Goal: Information Seeking & Learning: Learn about a topic

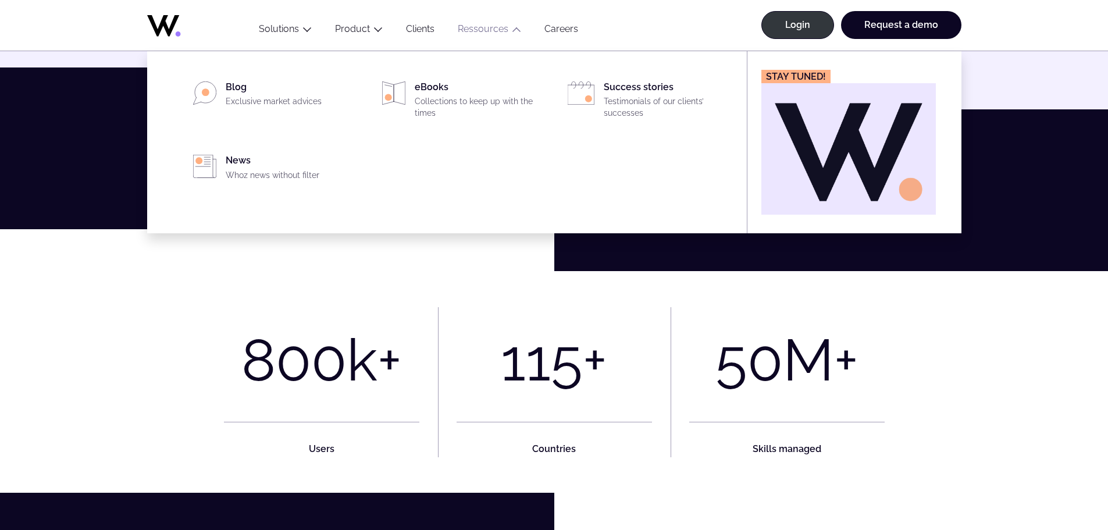
click at [482, 27] on link "Ressources" at bounding box center [483, 28] width 51 height 11
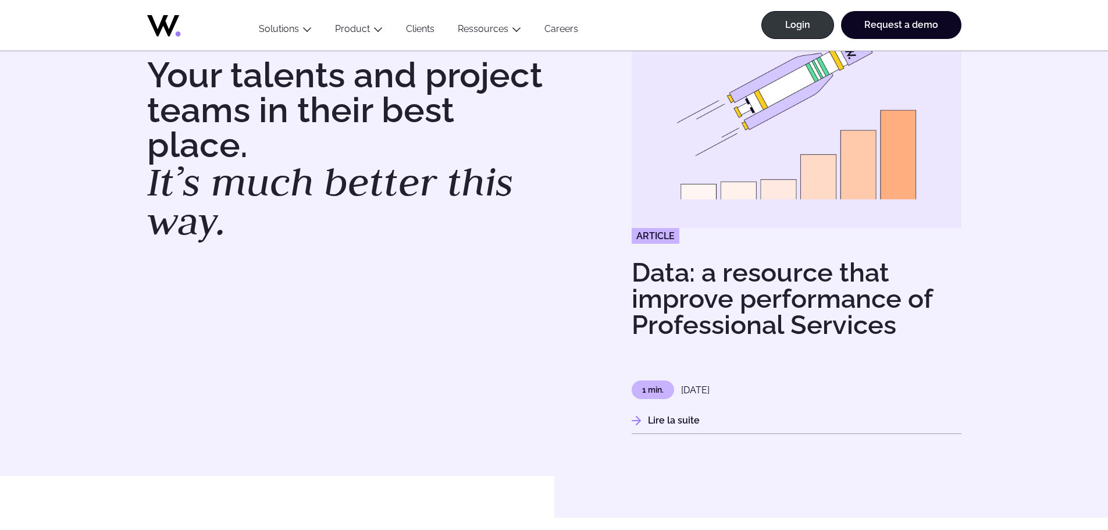
scroll to position [116, 0]
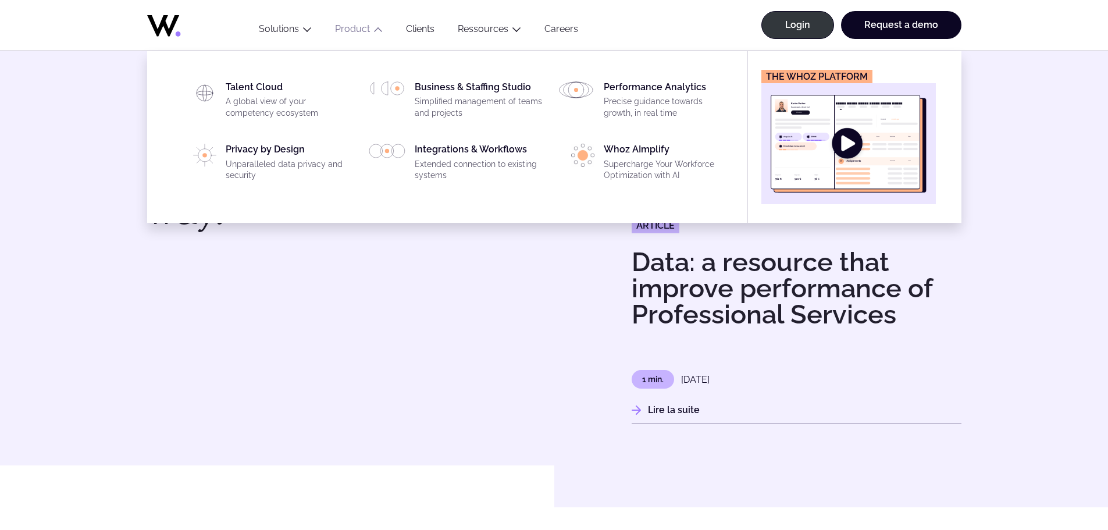
click at [378, 23] on button "Product" at bounding box center [358, 31] width 71 height 16
click at [374, 29] on icon "Main" at bounding box center [377, 29] width 9 height 9
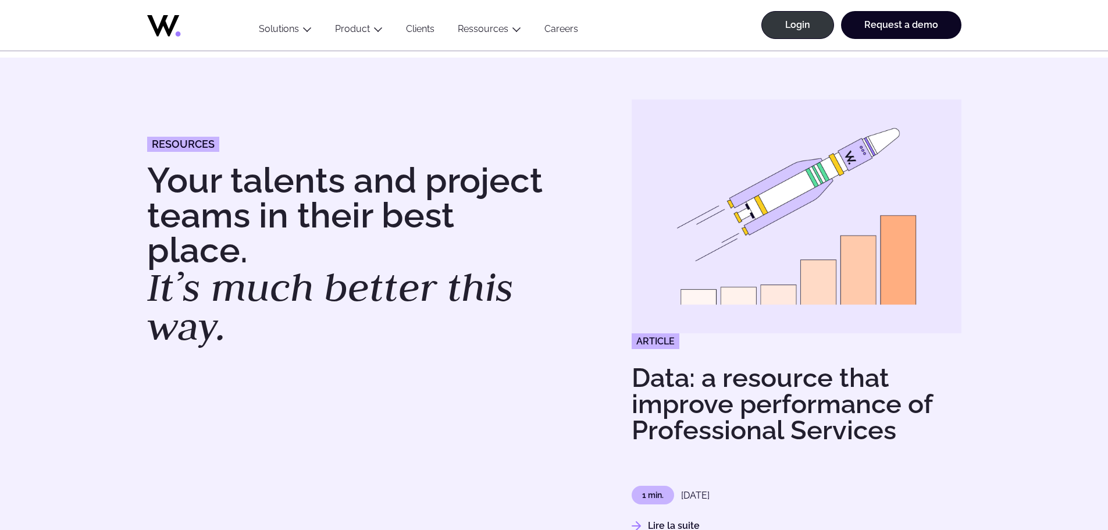
scroll to position [0, 0]
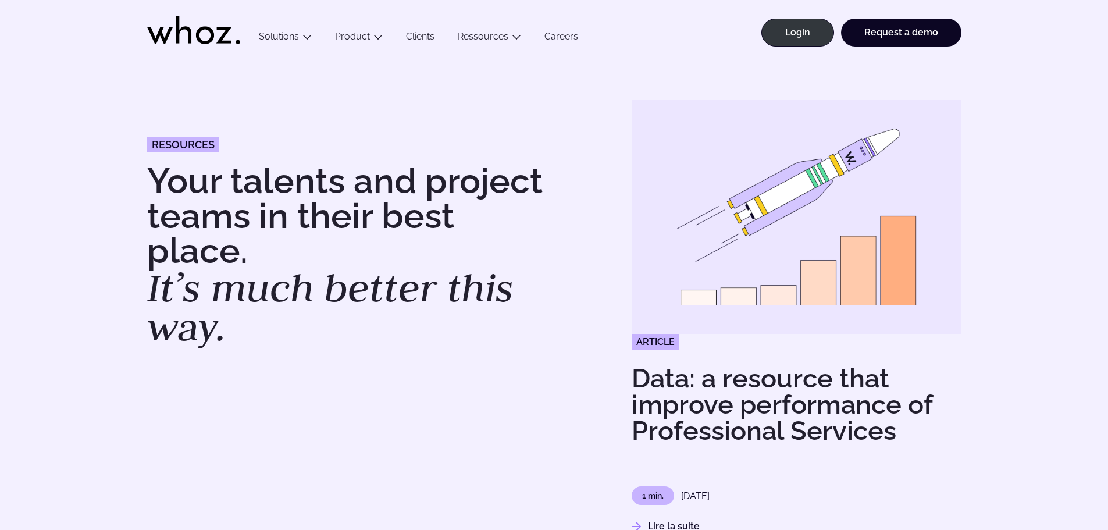
click at [425, 332] on h1 "Your talents and project teams in their best place. It’s much better this way." at bounding box center [345, 254] width 396 height 183
click at [564, 35] on link "Careers" at bounding box center [561, 39] width 57 height 16
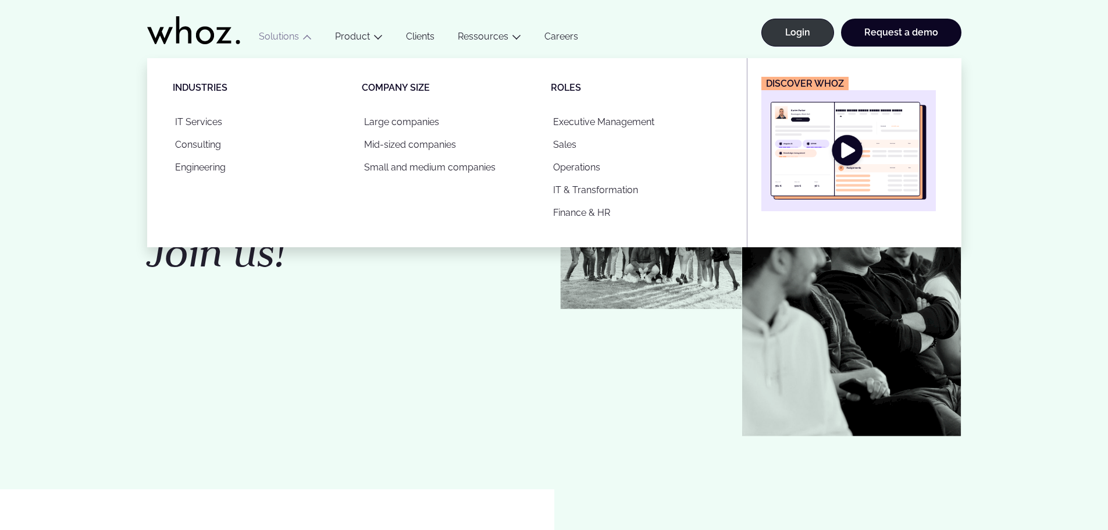
click at [297, 37] on button "Solutions" at bounding box center [285, 39] width 76 height 16
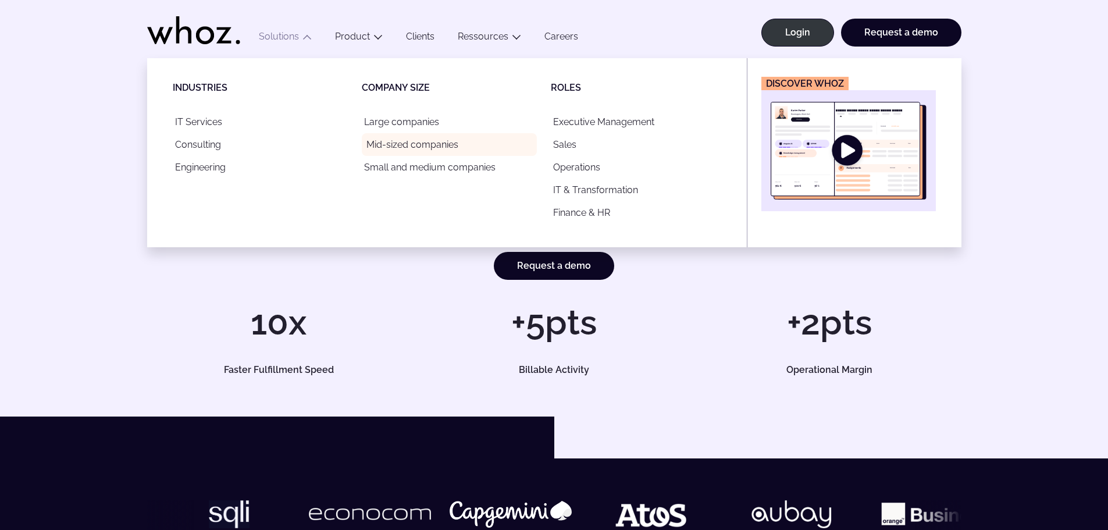
click at [402, 151] on link "Mid-sized companies" at bounding box center [449, 144] width 175 height 23
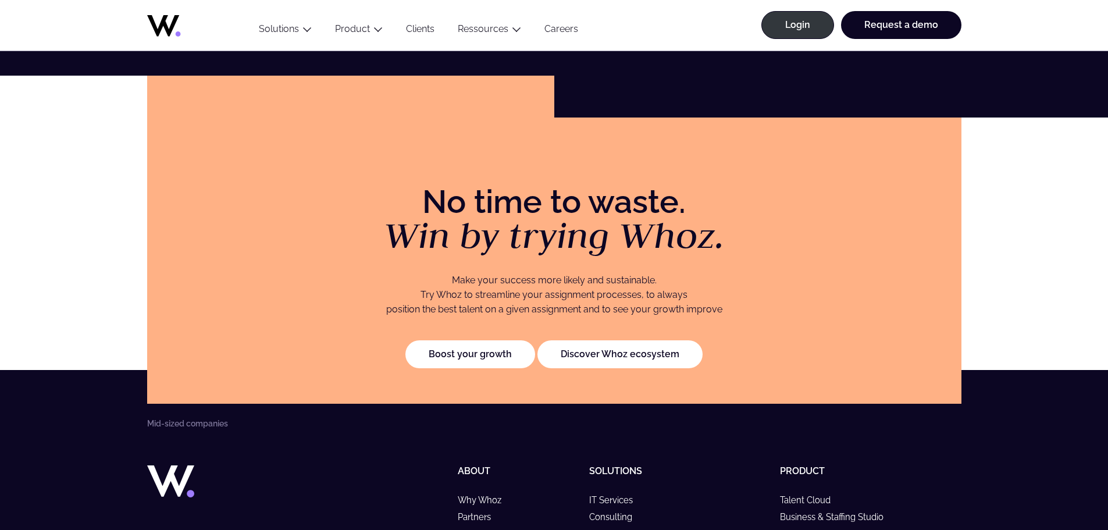
scroll to position [2484, 0]
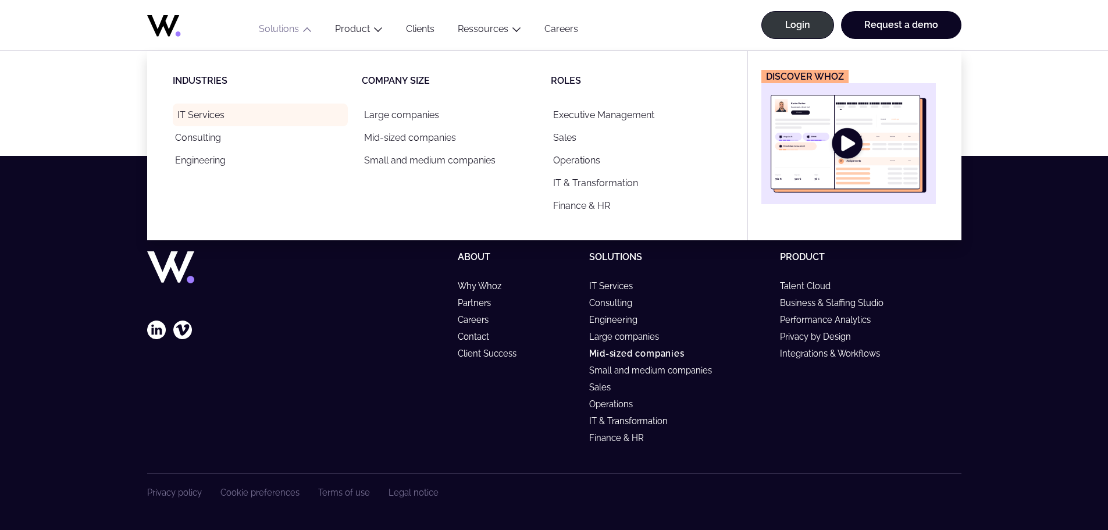
click at [214, 119] on link "IT Services" at bounding box center [260, 115] width 175 height 23
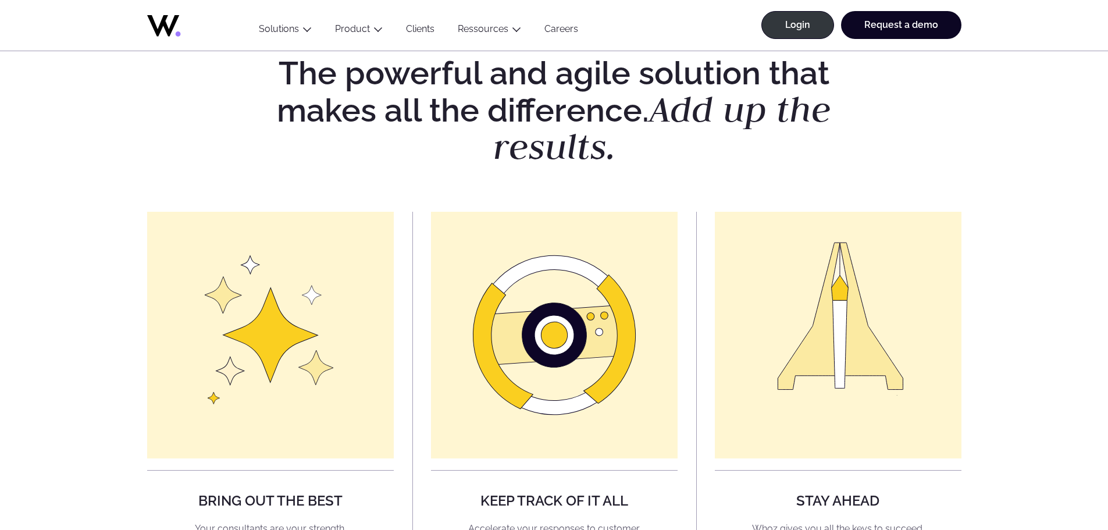
scroll to position [705, 0]
